Goal: Information Seeking & Learning: Learn about a topic

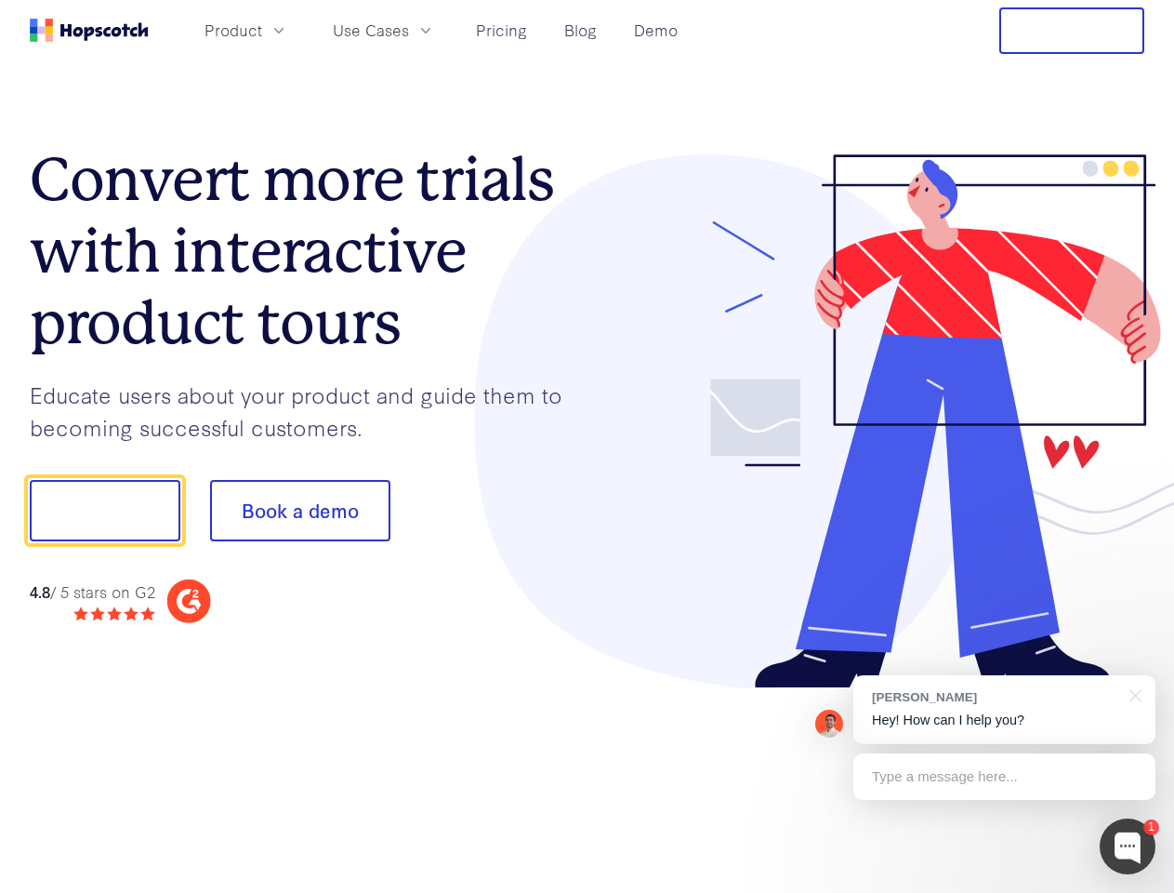
click at [588, 446] on div at bounding box center [867, 421] width 558 height 535
click at [262, 30] on span "Product" at bounding box center [234, 30] width 58 height 23
click at [409, 30] on span "Use Cases" at bounding box center [371, 30] width 76 height 23
click at [1072, 31] on button "Free Trial" at bounding box center [1072, 30] width 145 height 46
click at [104, 510] on button "Show me!" at bounding box center [105, 510] width 151 height 61
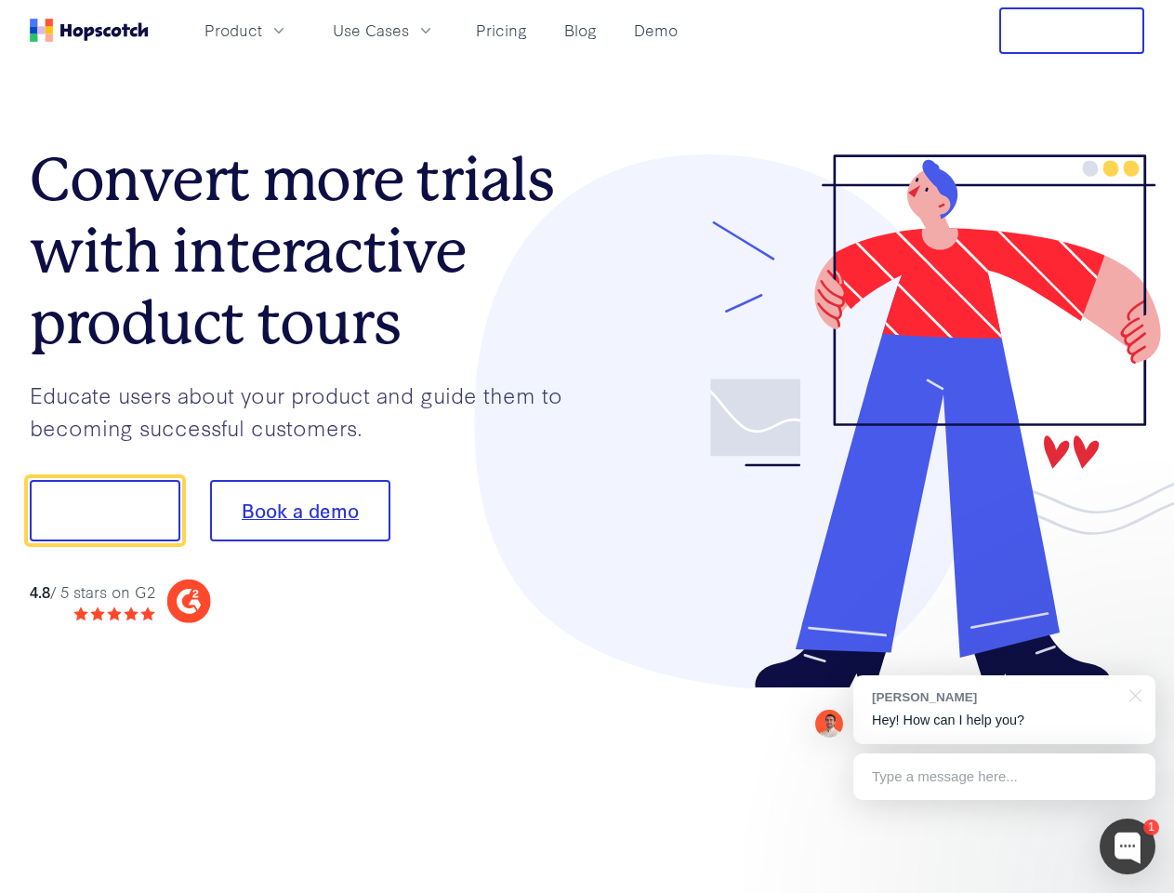
click at [299, 510] on button "Book a demo" at bounding box center [300, 510] width 180 height 61
click at [1128, 846] on div at bounding box center [1128, 846] width 56 height 56
click at [1004, 709] on div "[PERSON_NAME] Hey! How can I help you?" at bounding box center [1005, 709] width 302 height 69
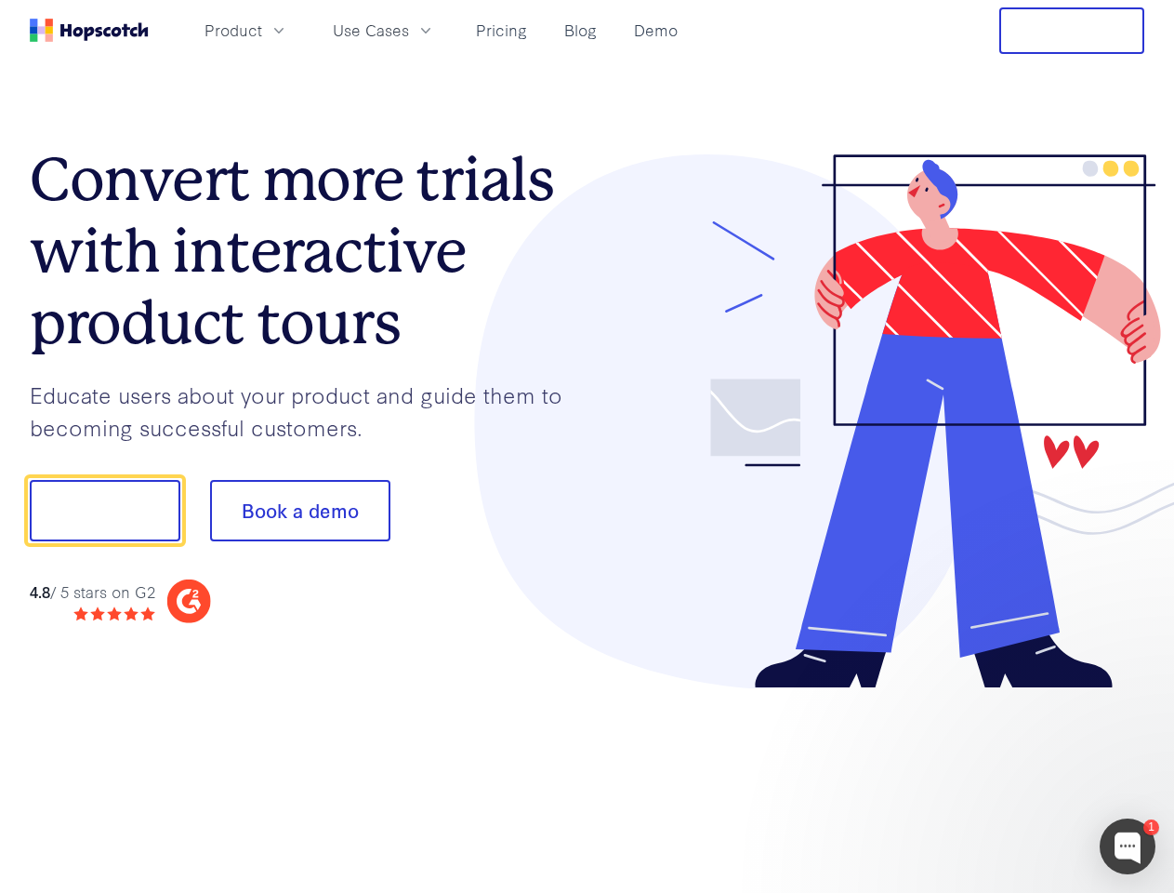
click at [1133, 694] on div at bounding box center [981, 632] width 349 height 371
click at [1004, 776] on div at bounding box center [981, 632] width 349 height 371
